Goal: Task Accomplishment & Management: Complete application form

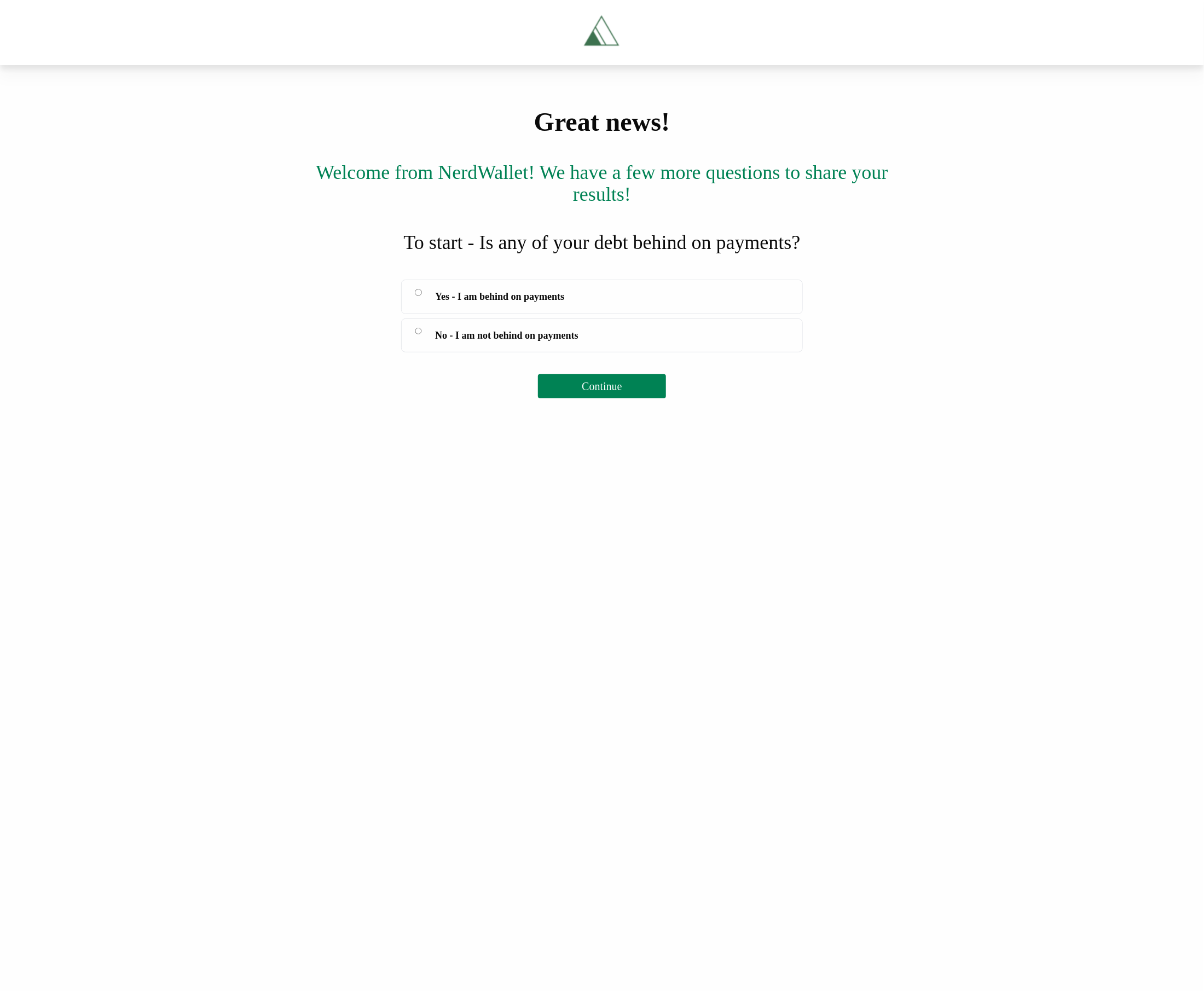
click at [483, 344] on span "No - I am not behind on payments" at bounding box center [507, 335] width 144 height 15
click at [571, 399] on button "Continue" at bounding box center [602, 386] width 128 height 24
click at [509, 314] on label "Yes - I am behind on payments" at bounding box center [602, 296] width 401 height 34
click at [602, 399] on div "Great news! Welcome from NerdWallet! We have a few more questions to share your…" at bounding box center [602, 253] width 1204 height 290
click at [598, 399] on button "Continue" at bounding box center [602, 386] width 128 height 24
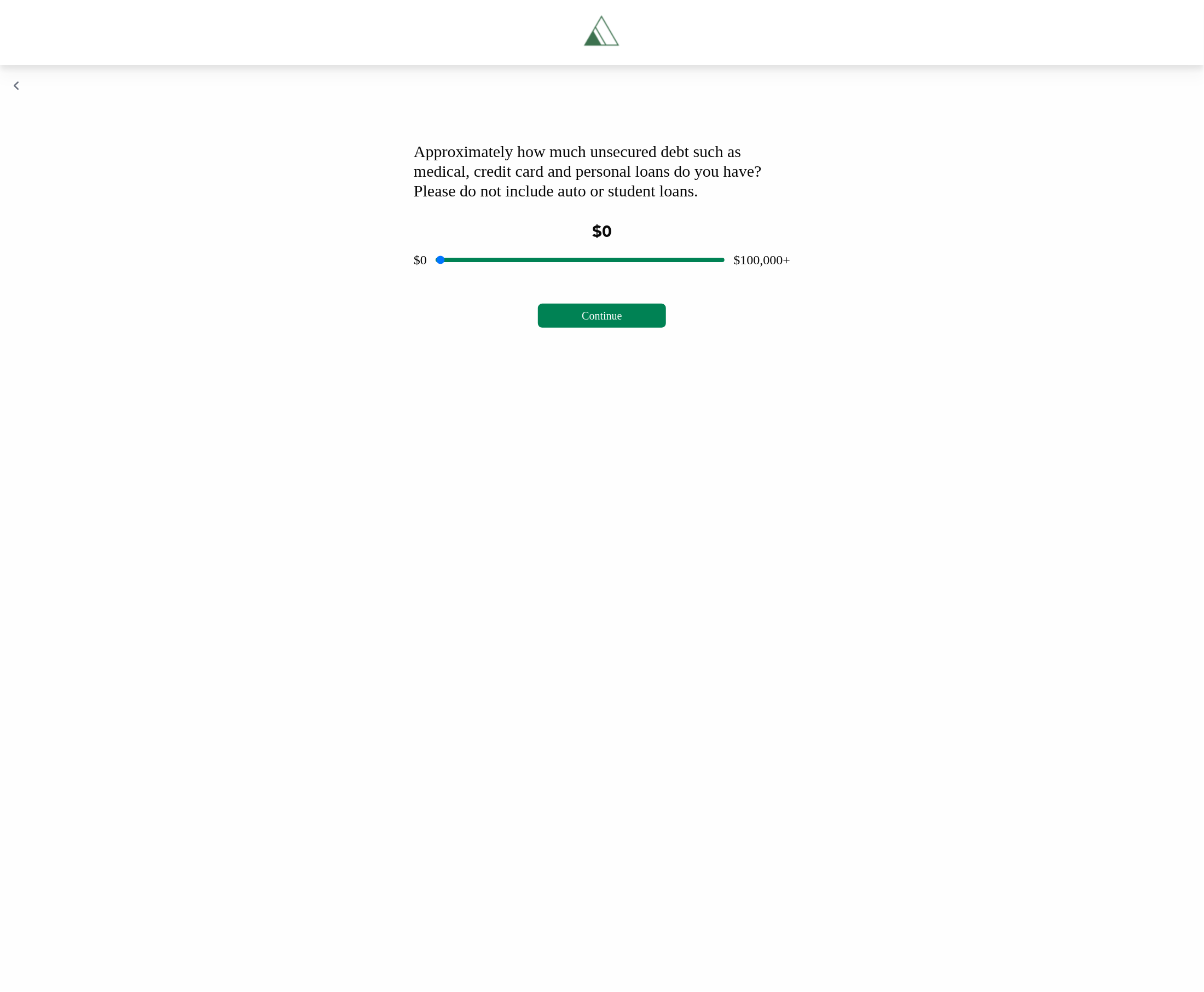
drag, startPoint x: 270, startPoint y: 315, endPoint x: 296, endPoint y: 251, distance: 69.1
click at [271, 314] on div "Approximately how much unsecured debt such as medical, credit card and personal…" at bounding box center [602, 207] width 1204 height 285
